Goal: Transaction & Acquisition: Purchase product/service

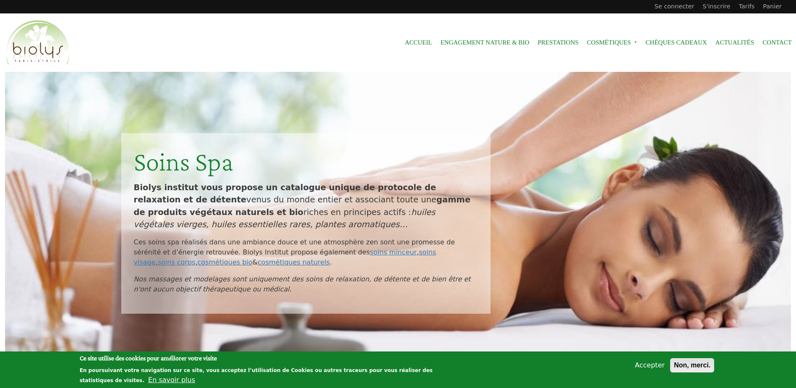
click at [690, 369] on button "Non, merci." at bounding box center [692, 365] width 44 height 14
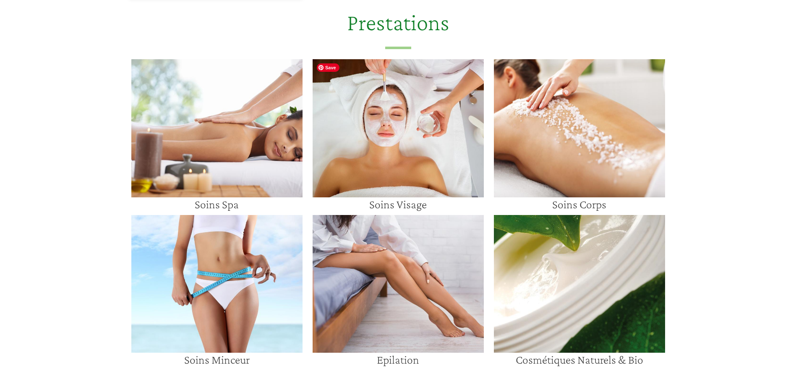
scroll to position [1218, 0]
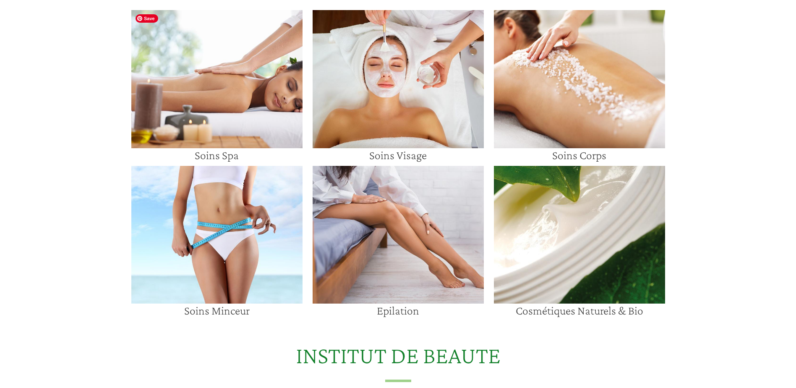
click at [284, 123] on img at bounding box center [216, 79] width 171 height 138
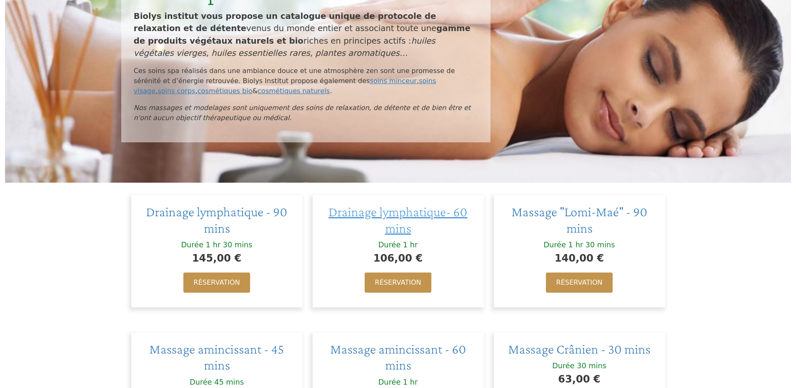
scroll to position [252, 0]
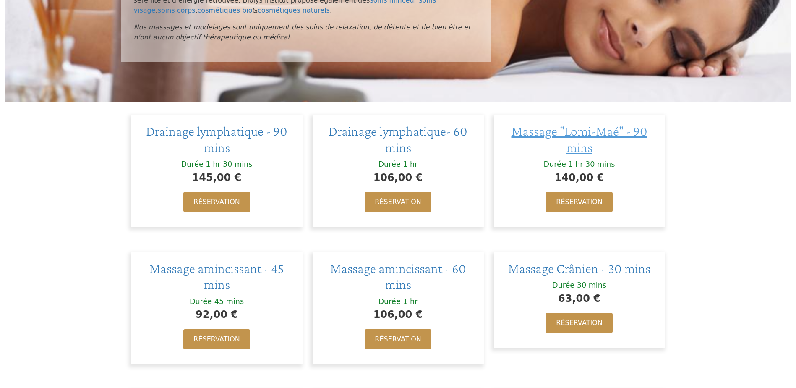
click at [547, 129] on span "Massage "Lomi-Maé" - 90 mins" at bounding box center [580, 138] width 136 height 31
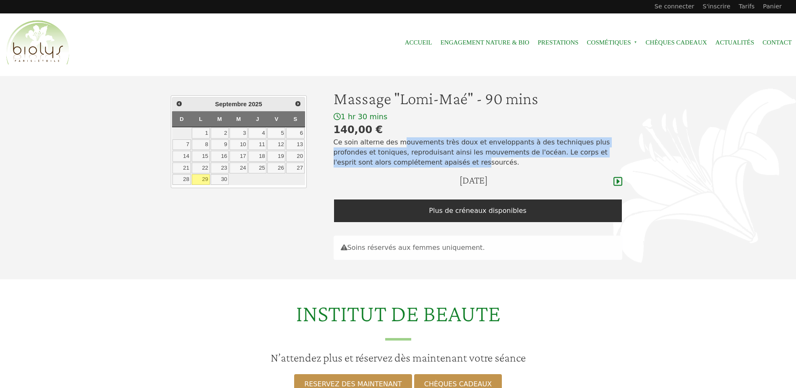
drag, startPoint x: 395, startPoint y: 145, endPoint x: 418, endPoint y: 157, distance: 26.5
click at [418, 157] on p "Ce soin alterne des mouvements très doux et enveloppants à des techniques plus …" at bounding box center [478, 152] width 289 height 30
click at [689, 43] on link "Chèques cadeaux" at bounding box center [676, 42] width 61 height 19
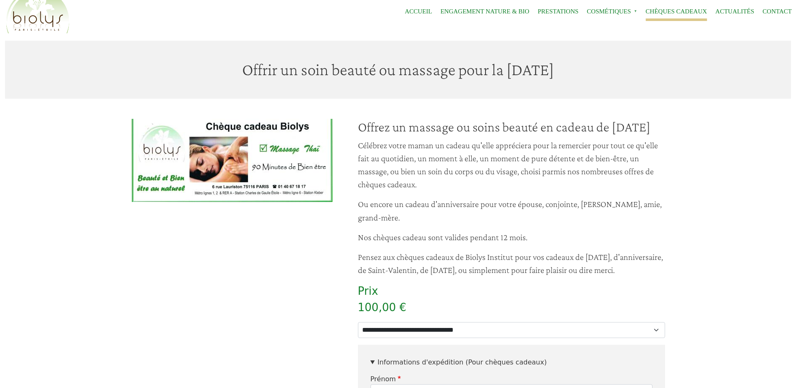
scroll to position [84, 0]
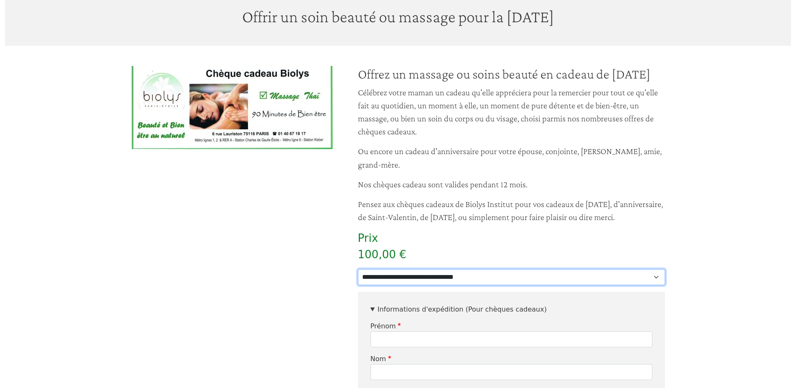
click at [468, 285] on select "**********" at bounding box center [511, 277] width 307 height 16
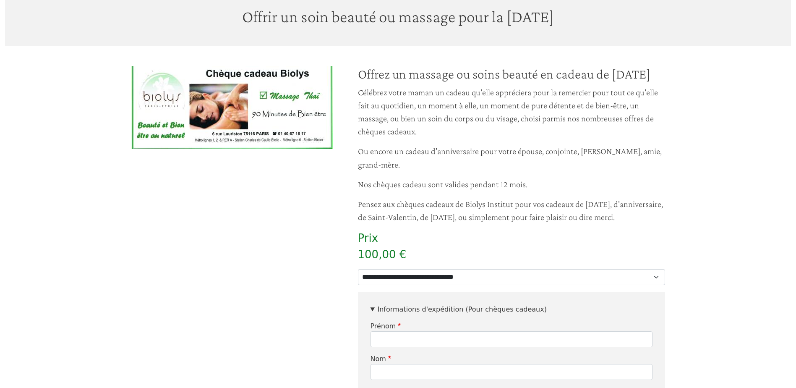
click at [699, 212] on article "Image Offrez un massage ou soins beauté en cadeau de Fête des Mères Célébrez vo…" at bounding box center [398, 344] width 786 height 557
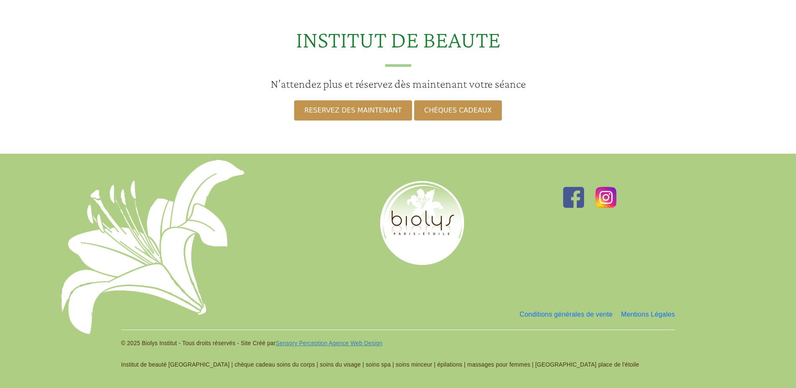
scroll to position [714, 0]
click at [437, 117] on link "CHÈQUES CADEAUX" at bounding box center [458, 110] width 88 height 20
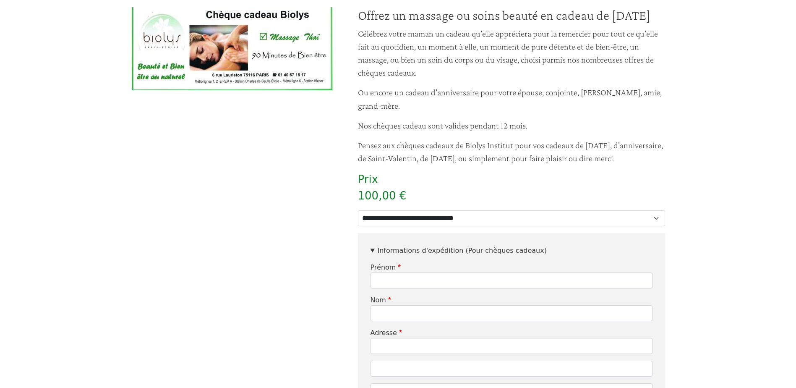
scroll to position [210, 0]
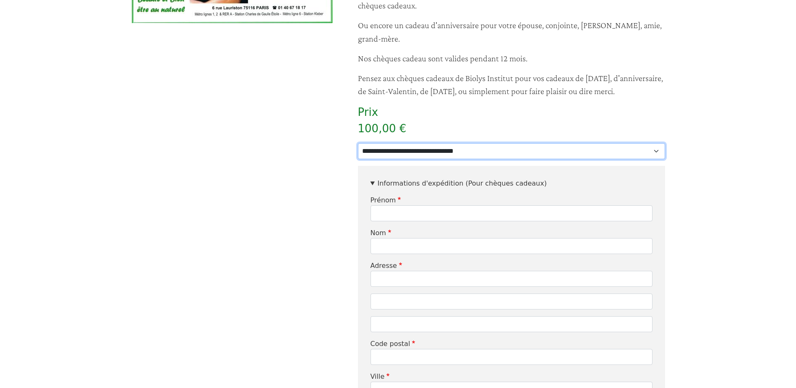
click at [436, 159] on select "**********" at bounding box center [511, 151] width 307 height 16
select select "**"
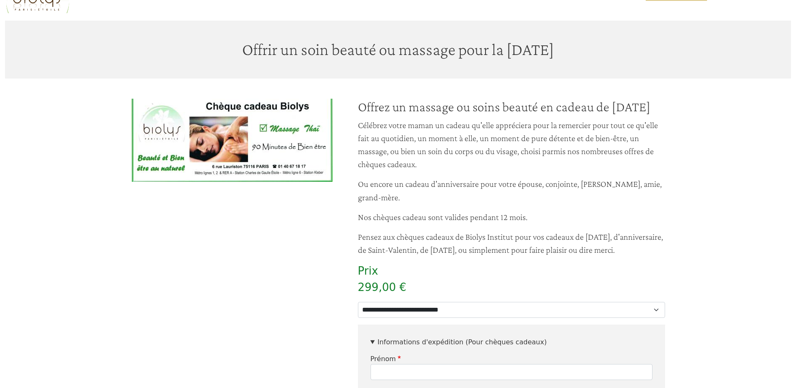
scroll to position [42, 0]
